Goal: Navigation & Orientation: Find specific page/section

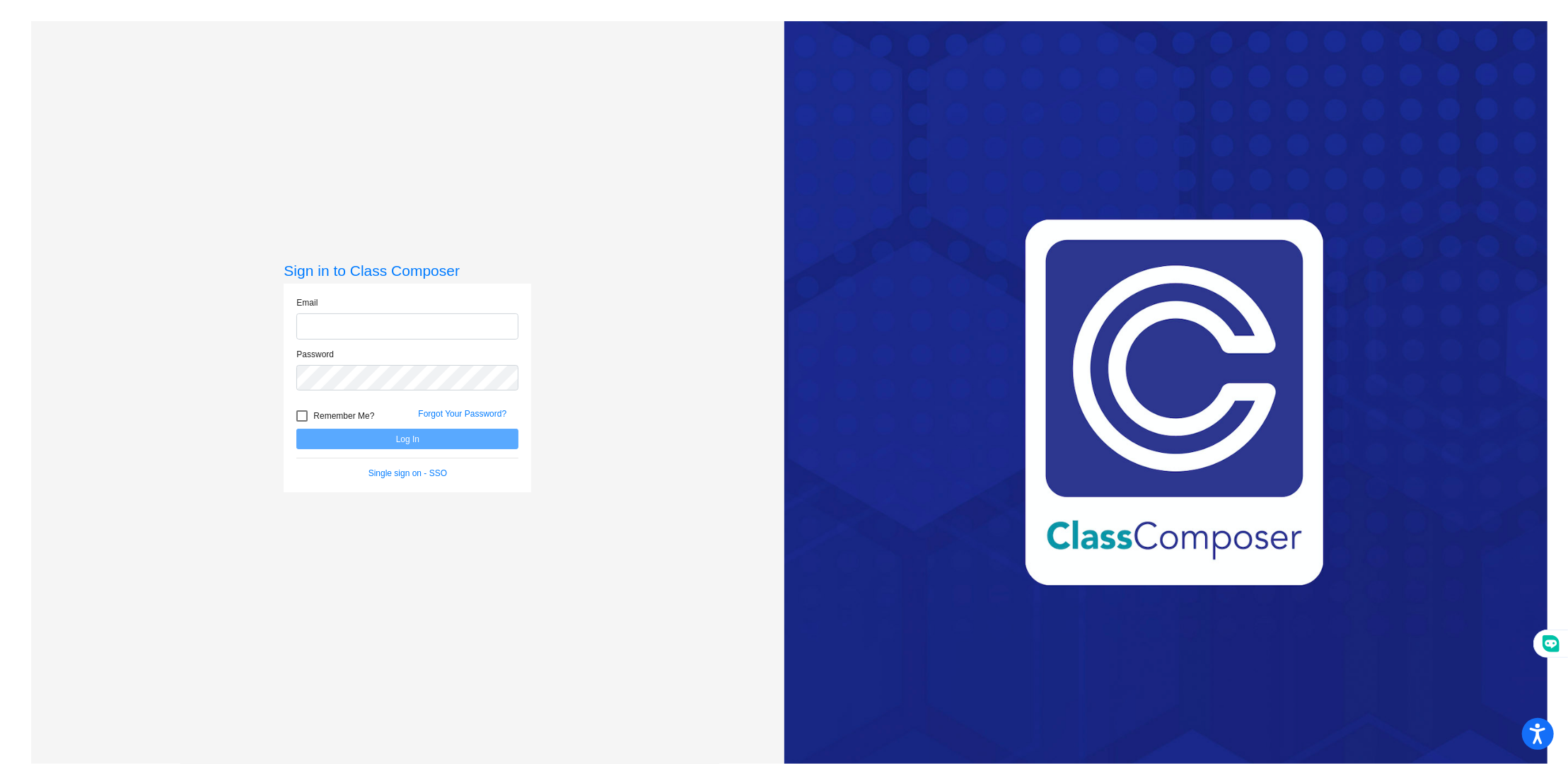
type input "[EMAIL_ADDRESS][DOMAIN_NAME]"
click at [391, 443] on button "Log In" at bounding box center [407, 439] width 222 height 20
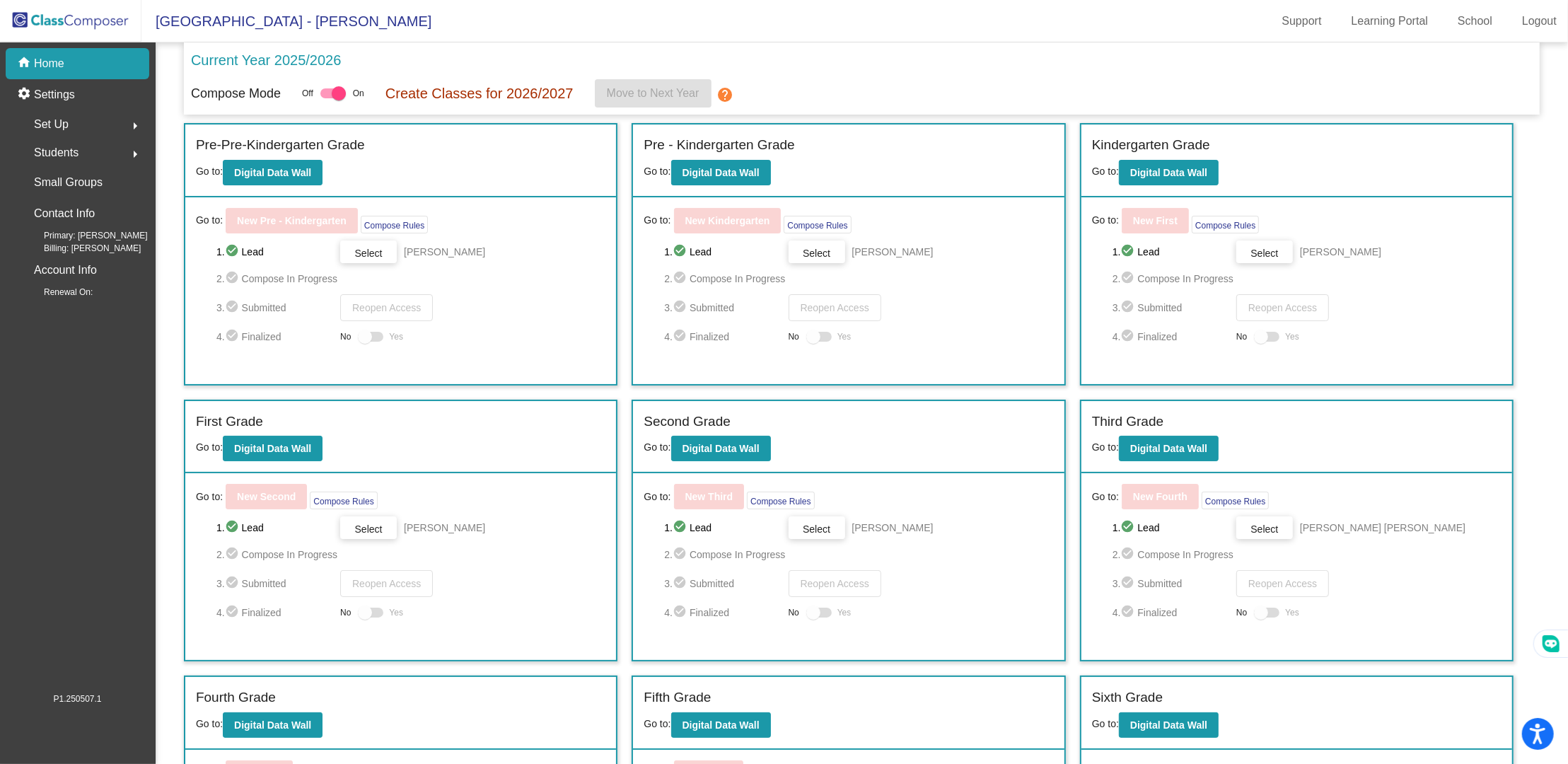
click at [71, 64] on div "home Home" at bounding box center [77, 64] width 144 height 32
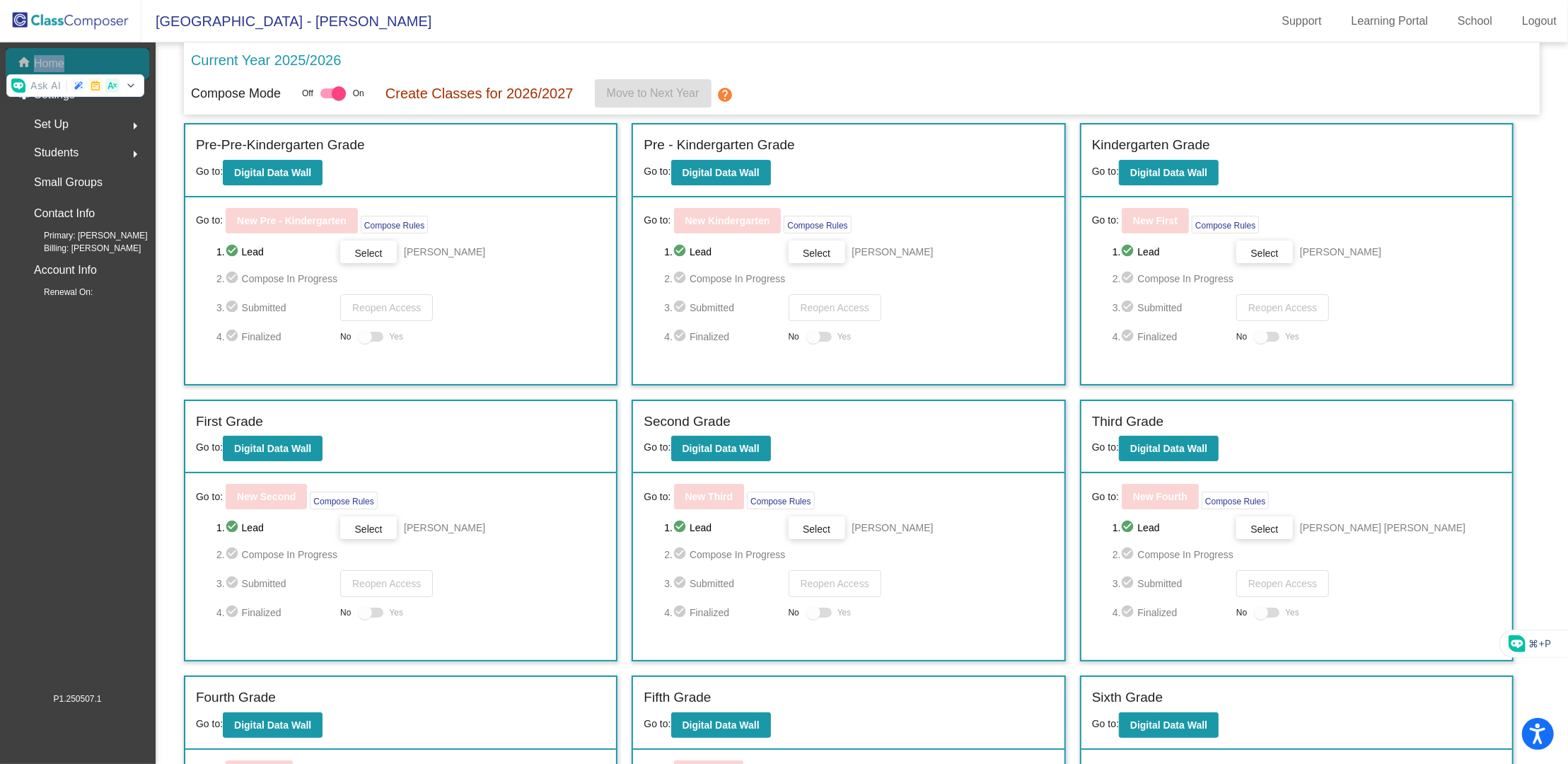
click at [71, 64] on div "home Home" at bounding box center [77, 64] width 144 height 32
